Goal: Find specific page/section: Find specific page/section

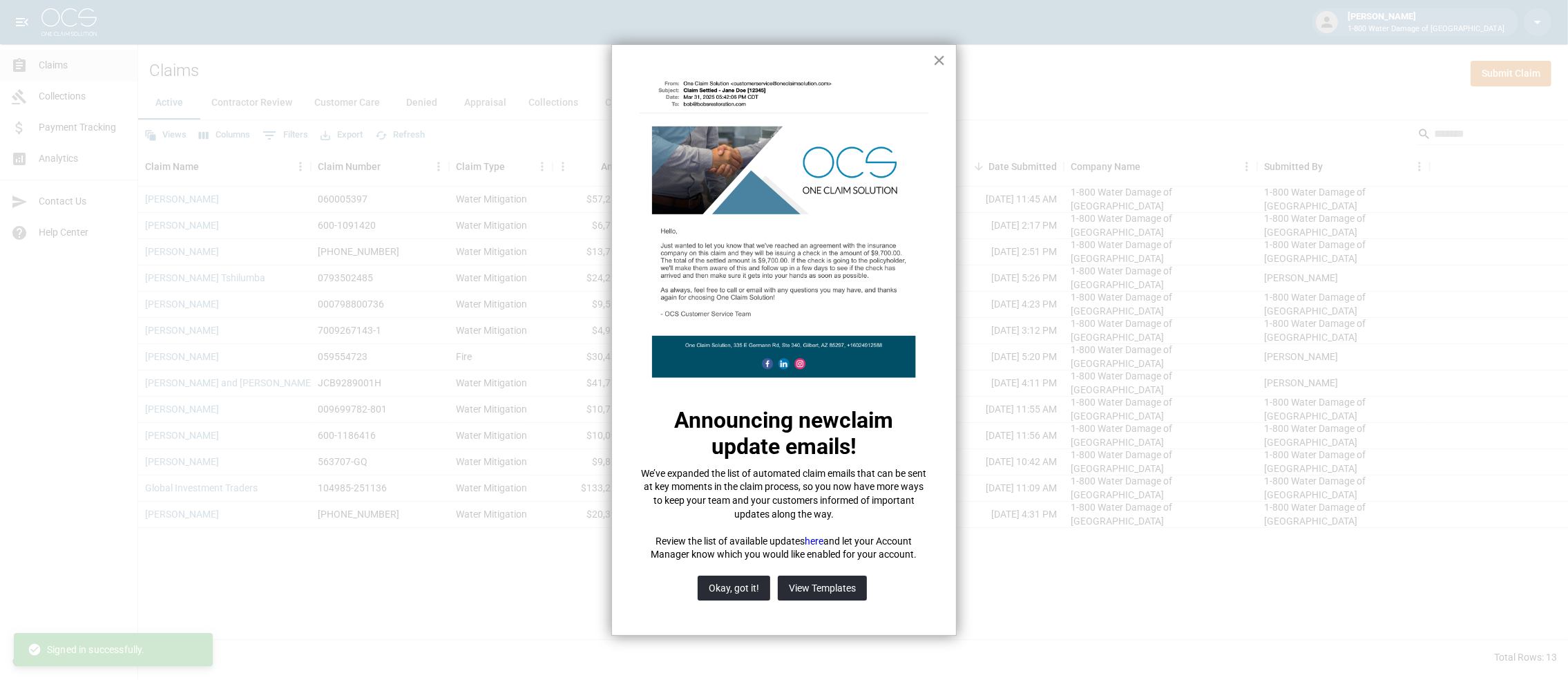
click at [940, 60] on button "×" at bounding box center [939, 59] width 13 height 22
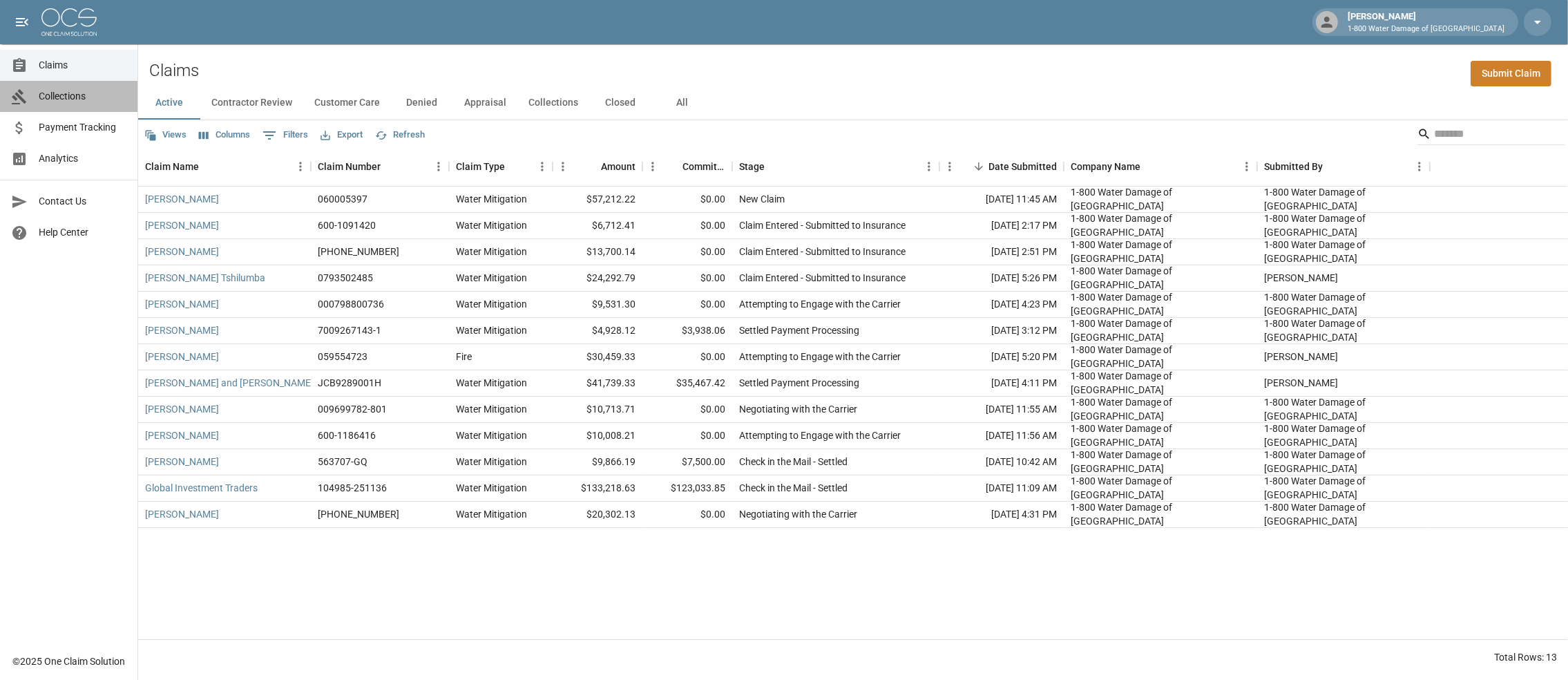
click at [71, 94] on span "Collections" at bounding box center [82, 96] width 88 height 14
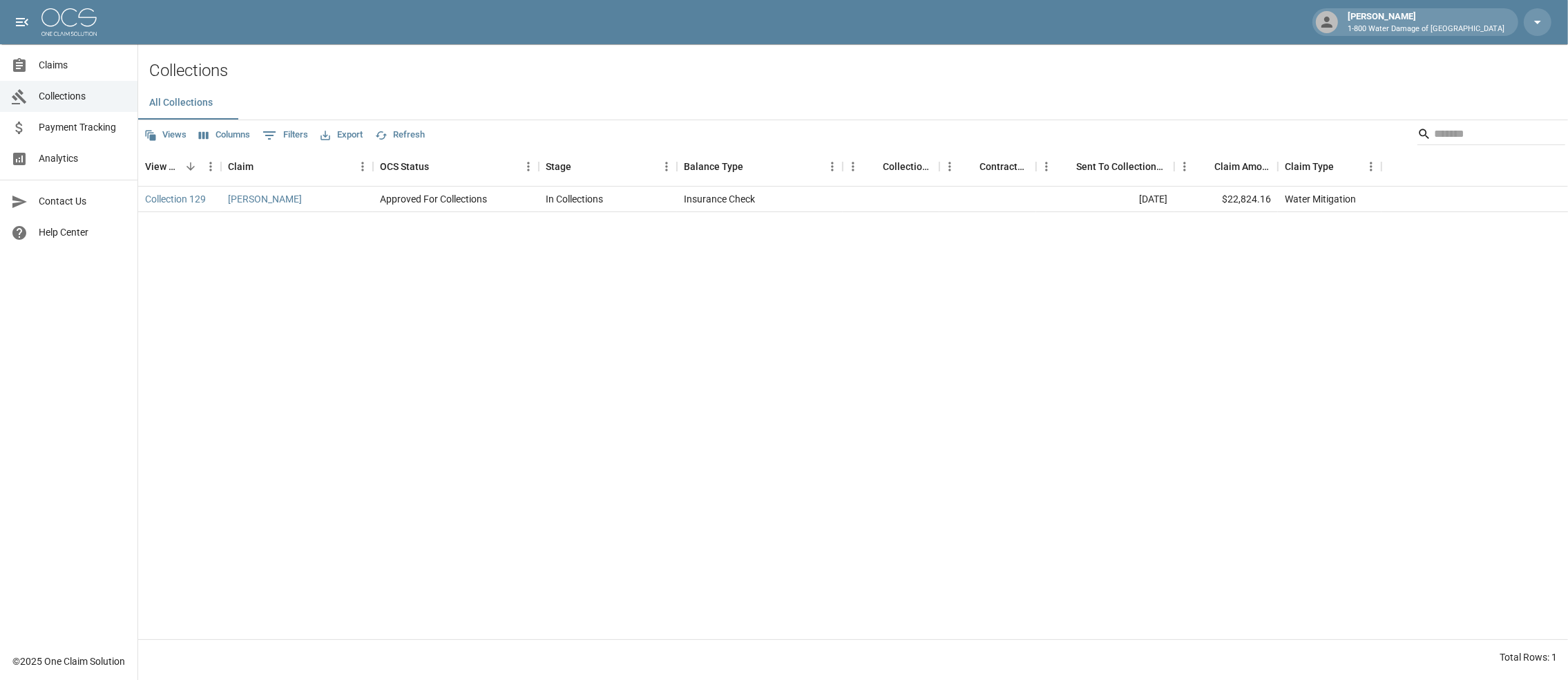
click at [57, 70] on span "Claims" at bounding box center [82, 65] width 88 height 14
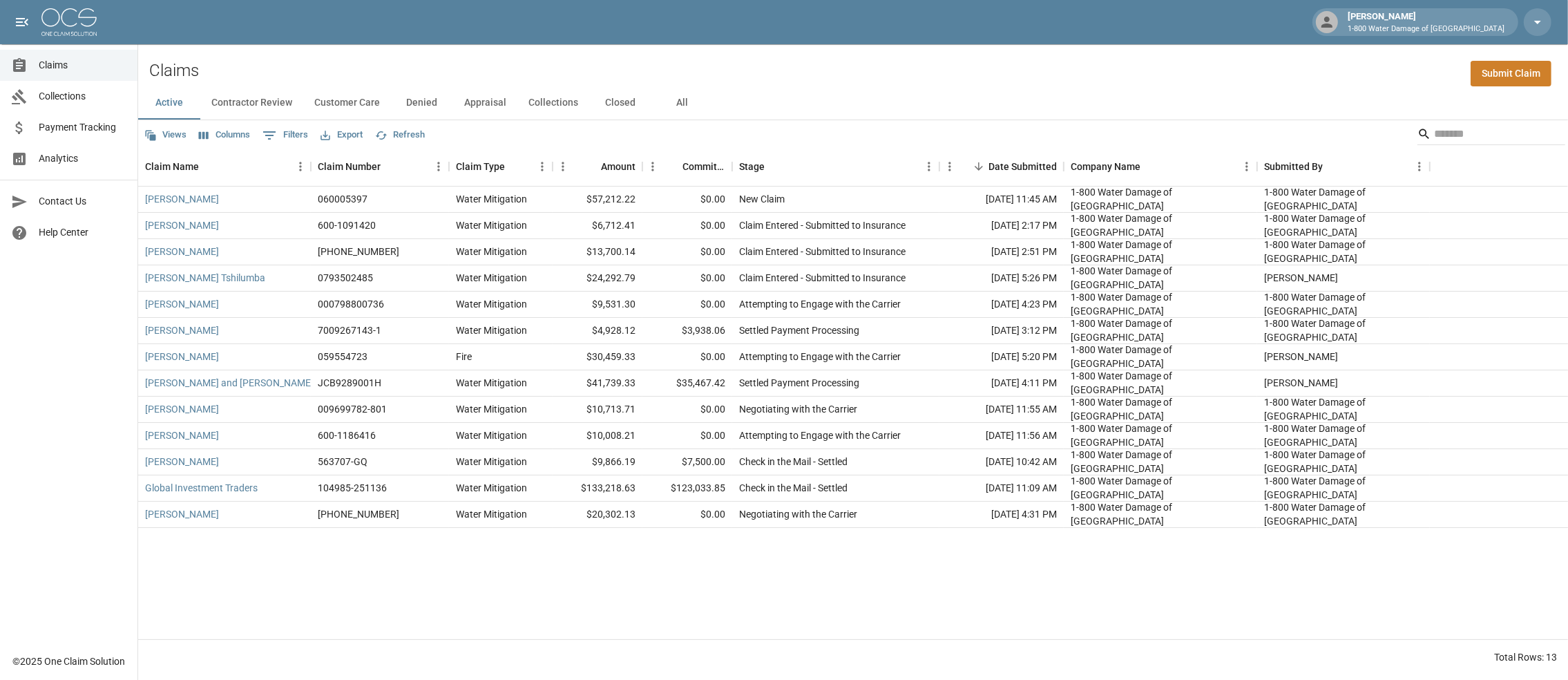
click at [714, 112] on button "All" at bounding box center [683, 103] width 62 height 33
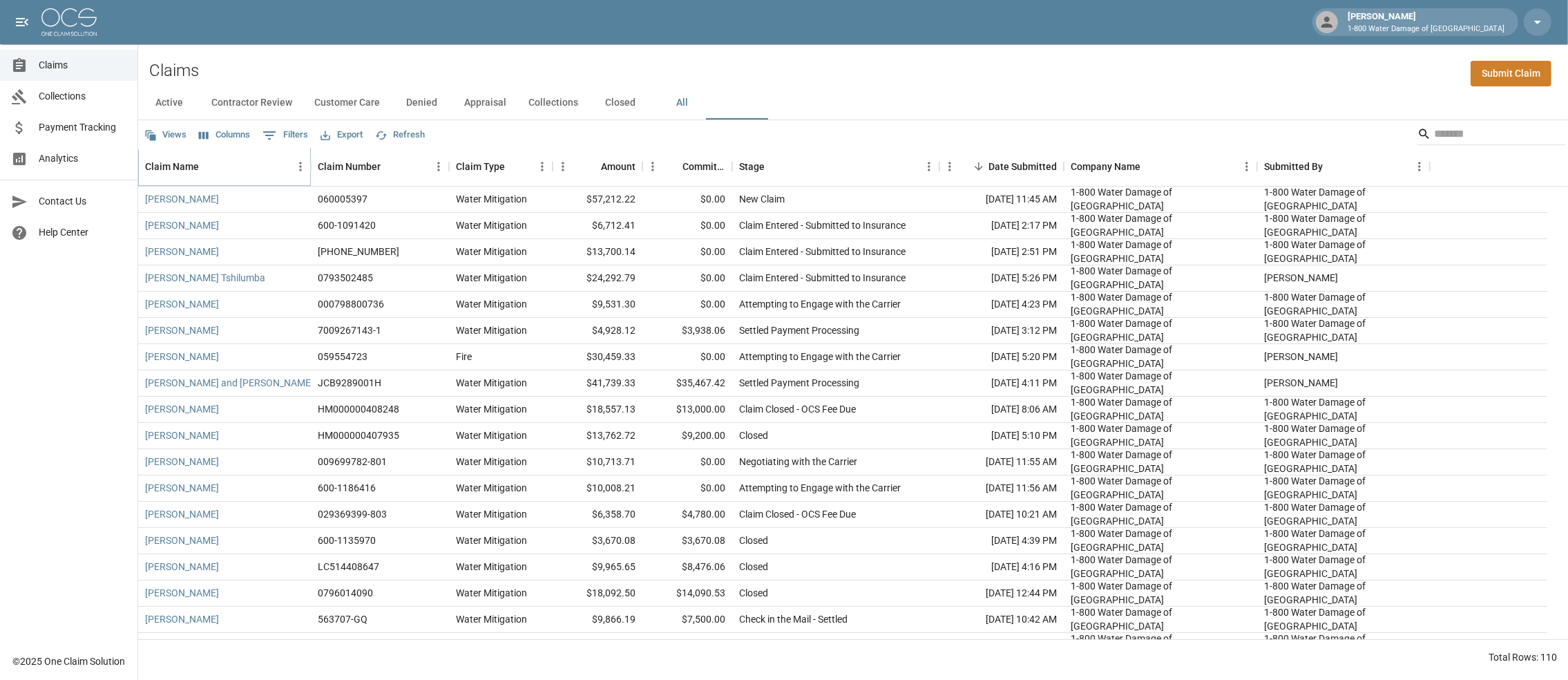
click at [215, 171] on icon "Sort" at bounding box center [208, 166] width 12 height 12
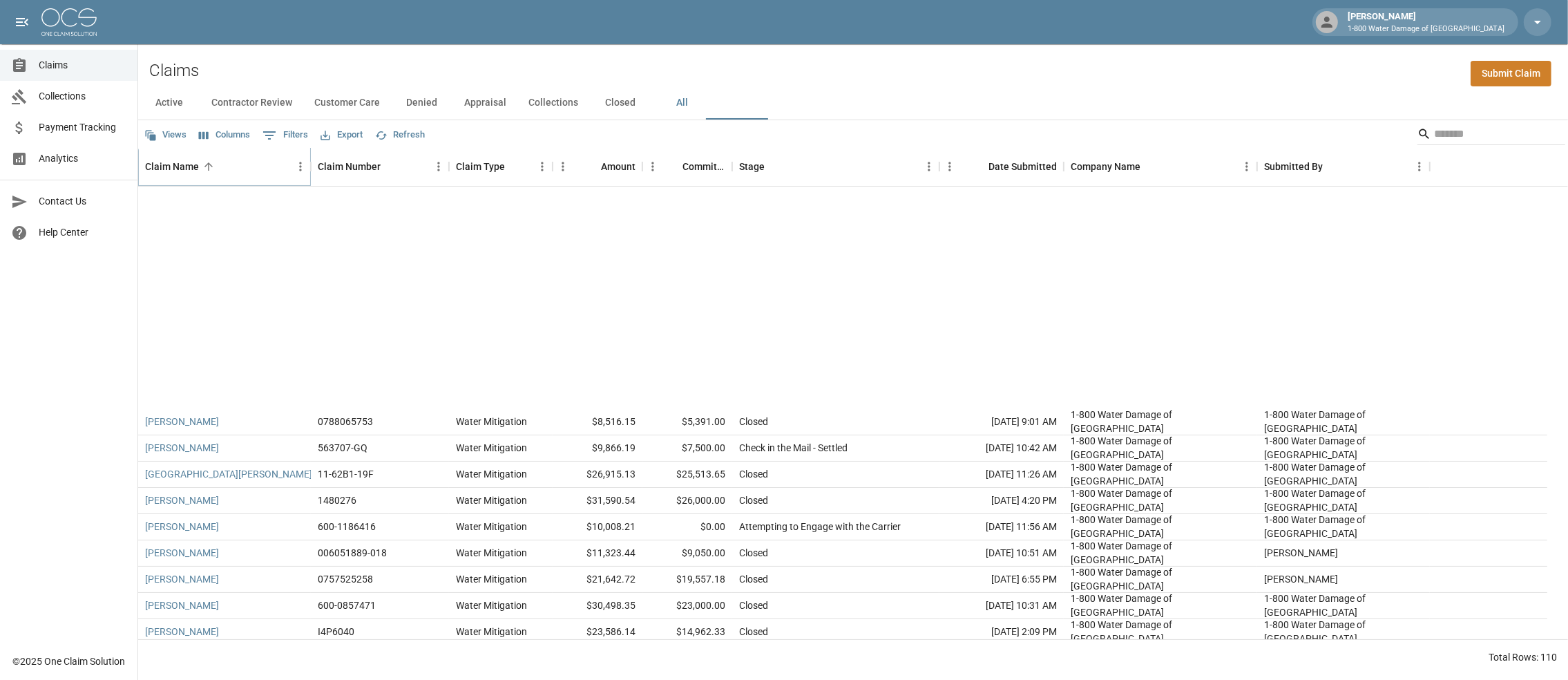
scroll to position [415, 0]
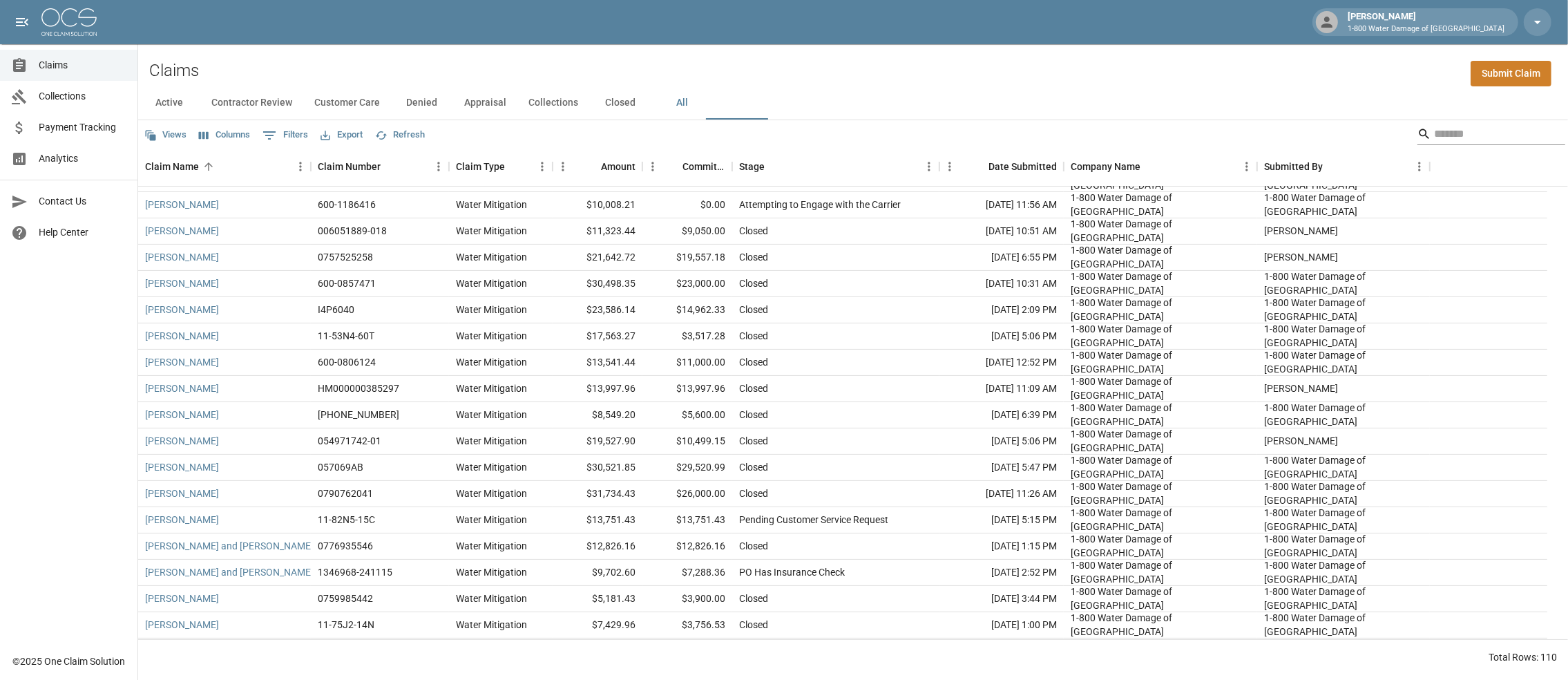
click at [1434, 134] on input "Search" at bounding box center [1489, 133] width 110 height 22
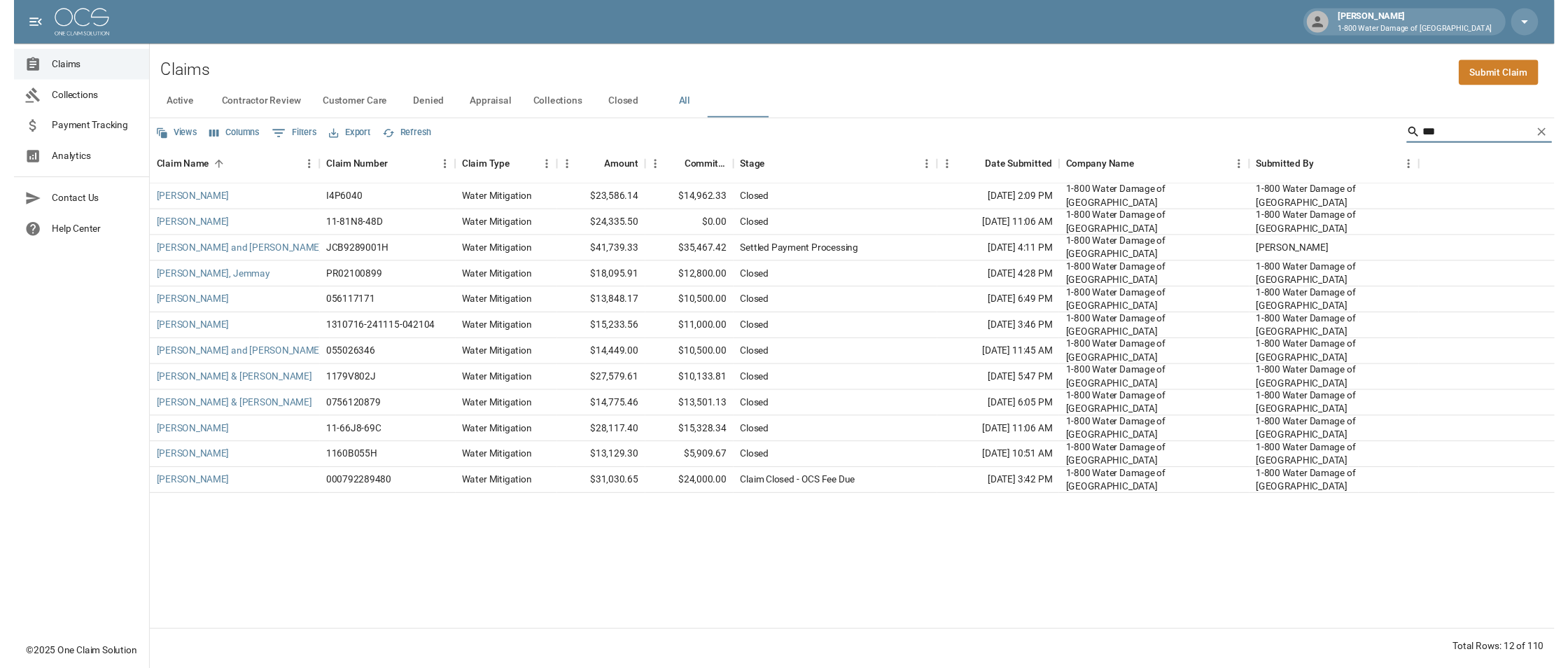
scroll to position [0, 0]
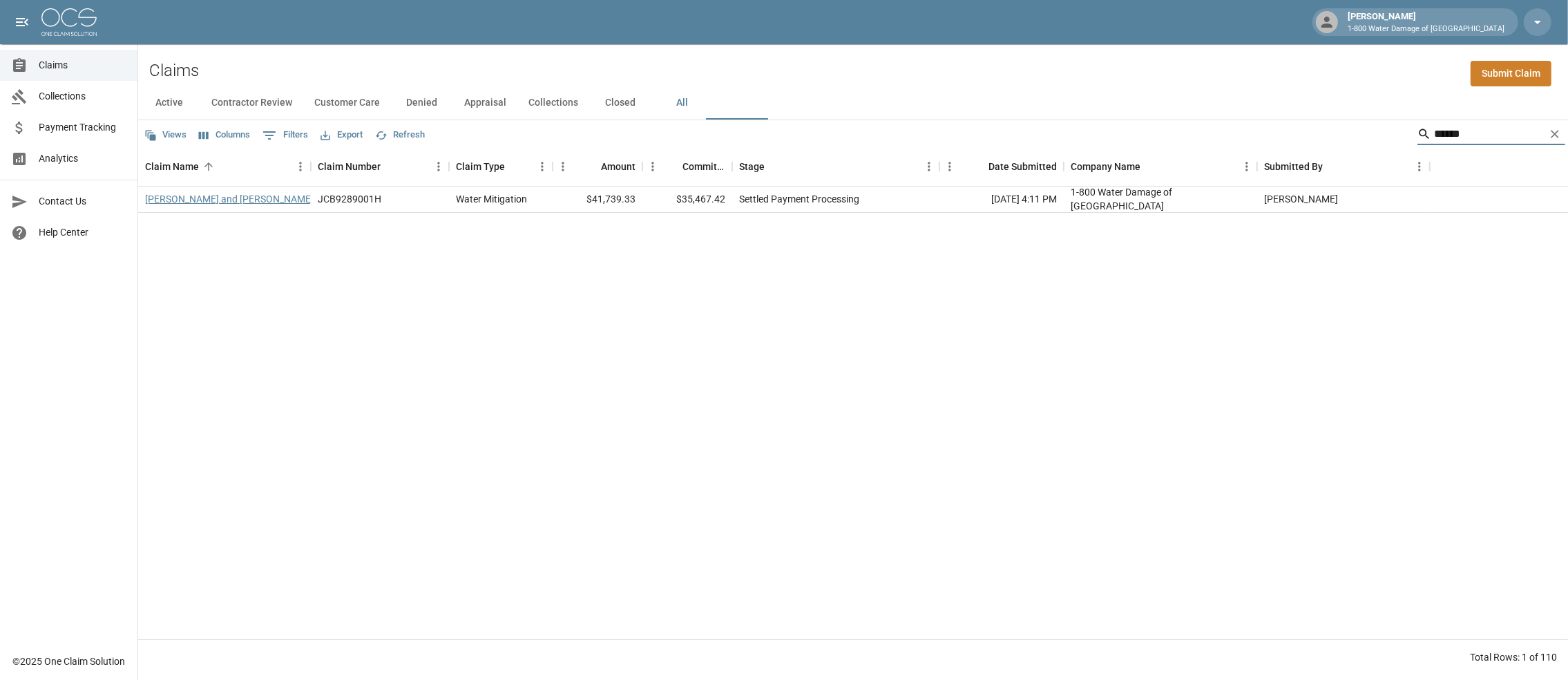
type input "******"
click at [192, 206] on link "[PERSON_NAME] and [PERSON_NAME]" at bounding box center [229, 199] width 169 height 14
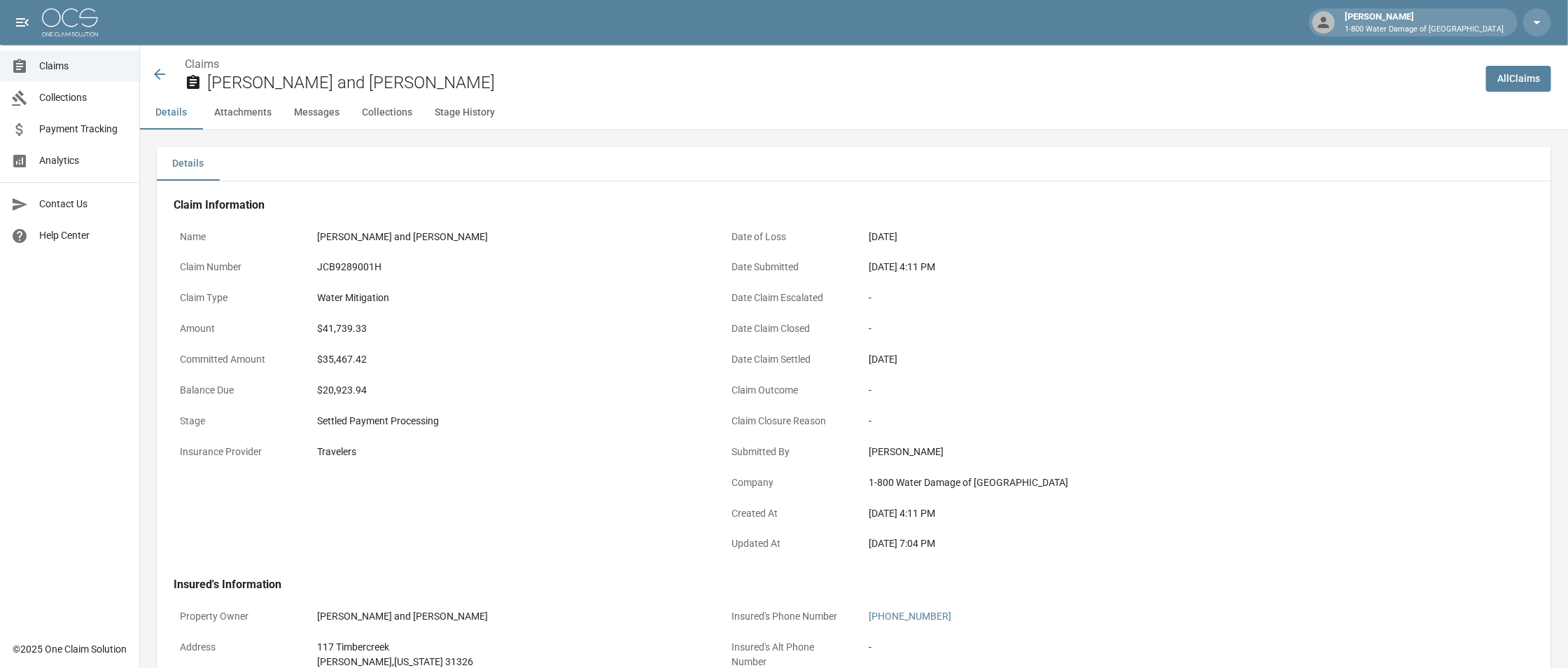
click at [165, 76] on icon at bounding box center [160, 75] width 17 height 17
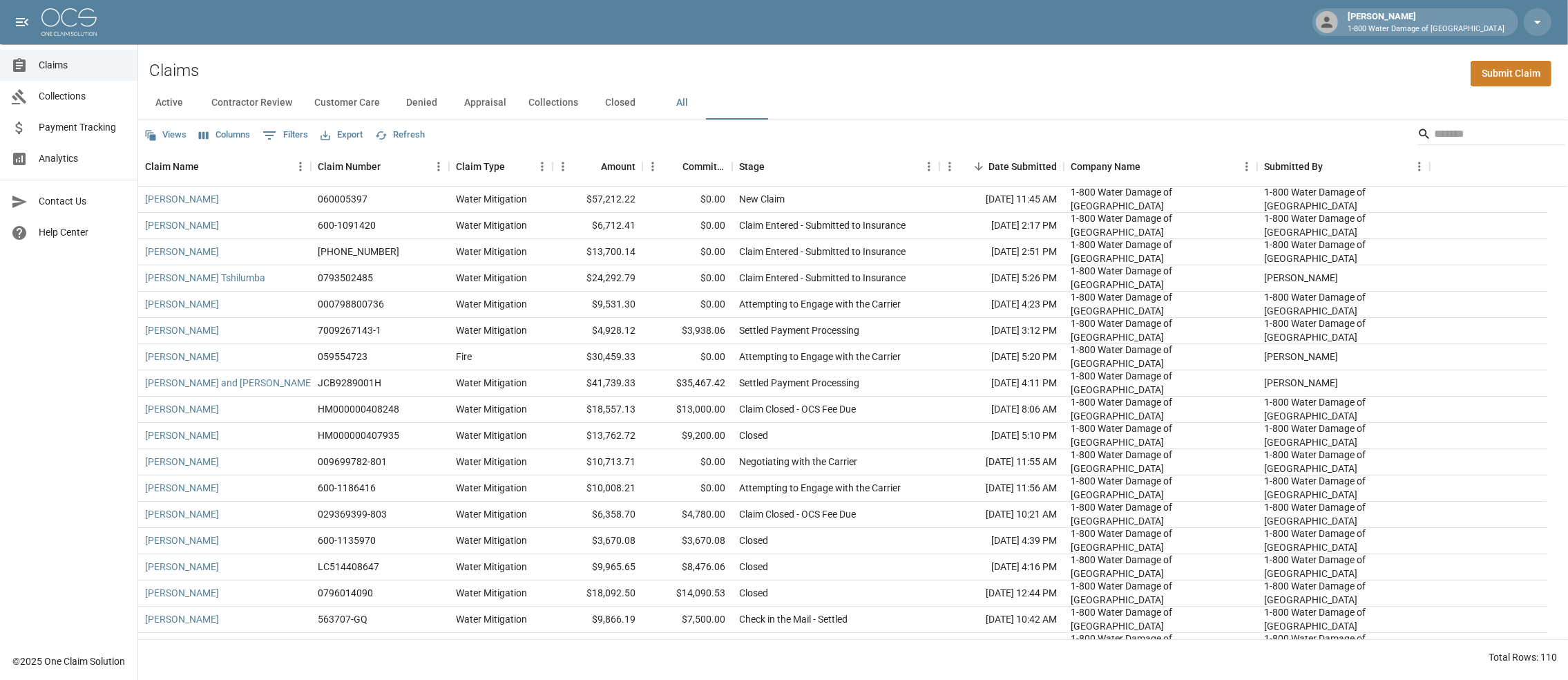
click at [1447, 15] on div "[PERSON_NAME] 1-800 Water Damage of [GEOGRAPHIC_DATA]" at bounding box center [1427, 22] width 168 height 25
click at [1534, 22] on icon "button" at bounding box center [1538, 23] width 17 height 17
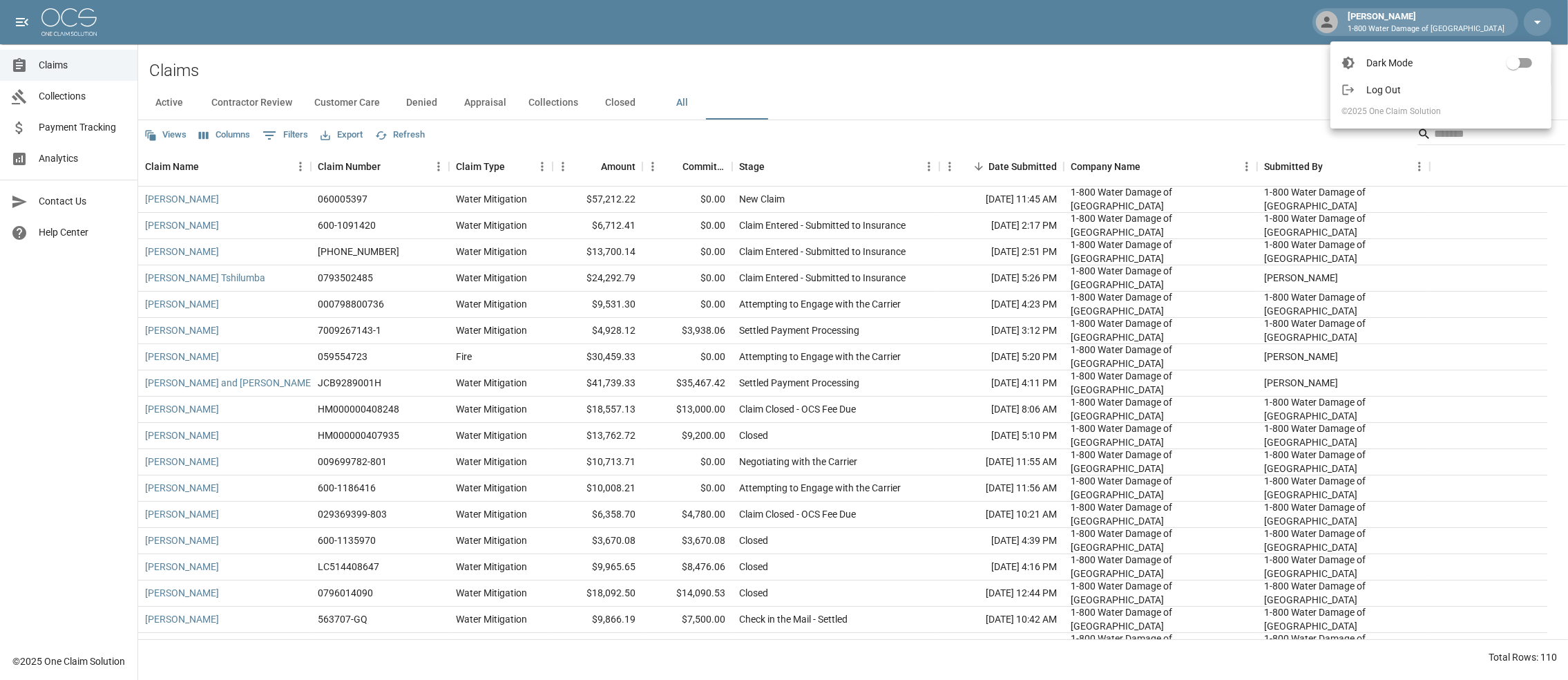
click at [1381, 94] on span "Log Out" at bounding box center [1453, 90] width 174 height 14
